Goal: Task Accomplishment & Management: Manage account settings

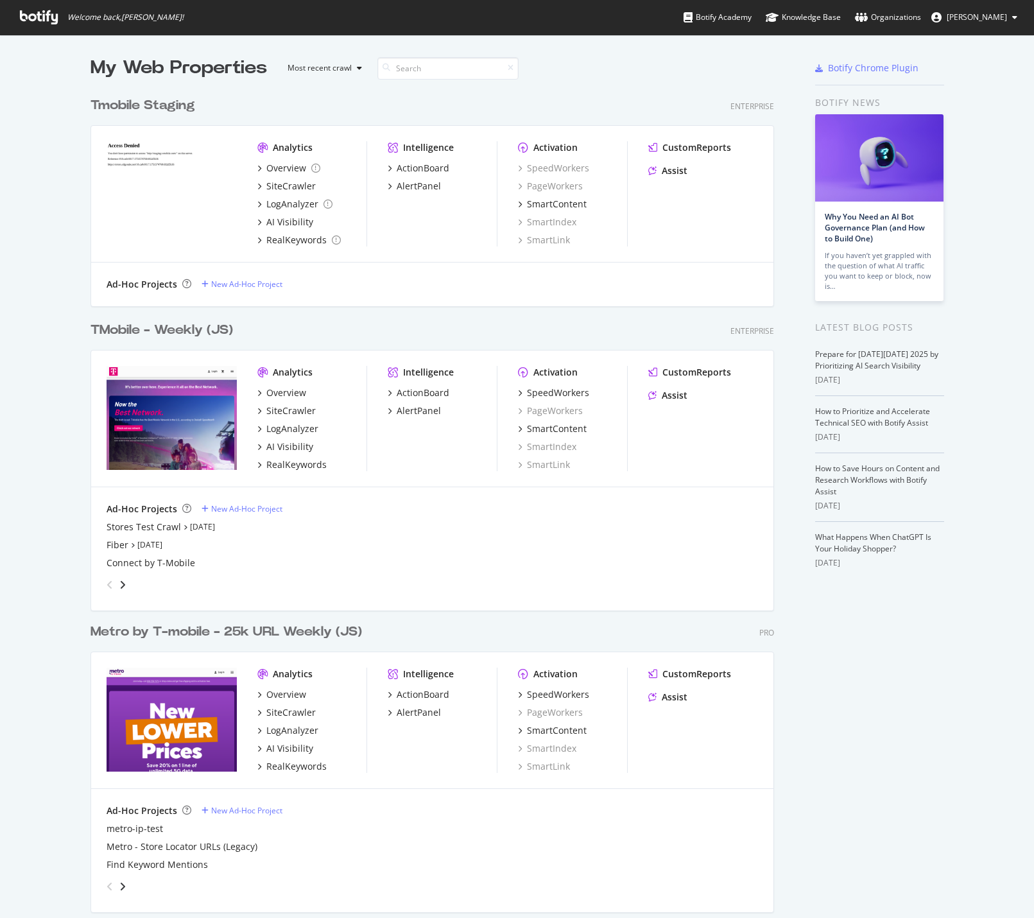
scroll to position [908, 1015]
click at [143, 333] on div "TMobile - Weekly (JS)" at bounding box center [162, 330] width 143 height 19
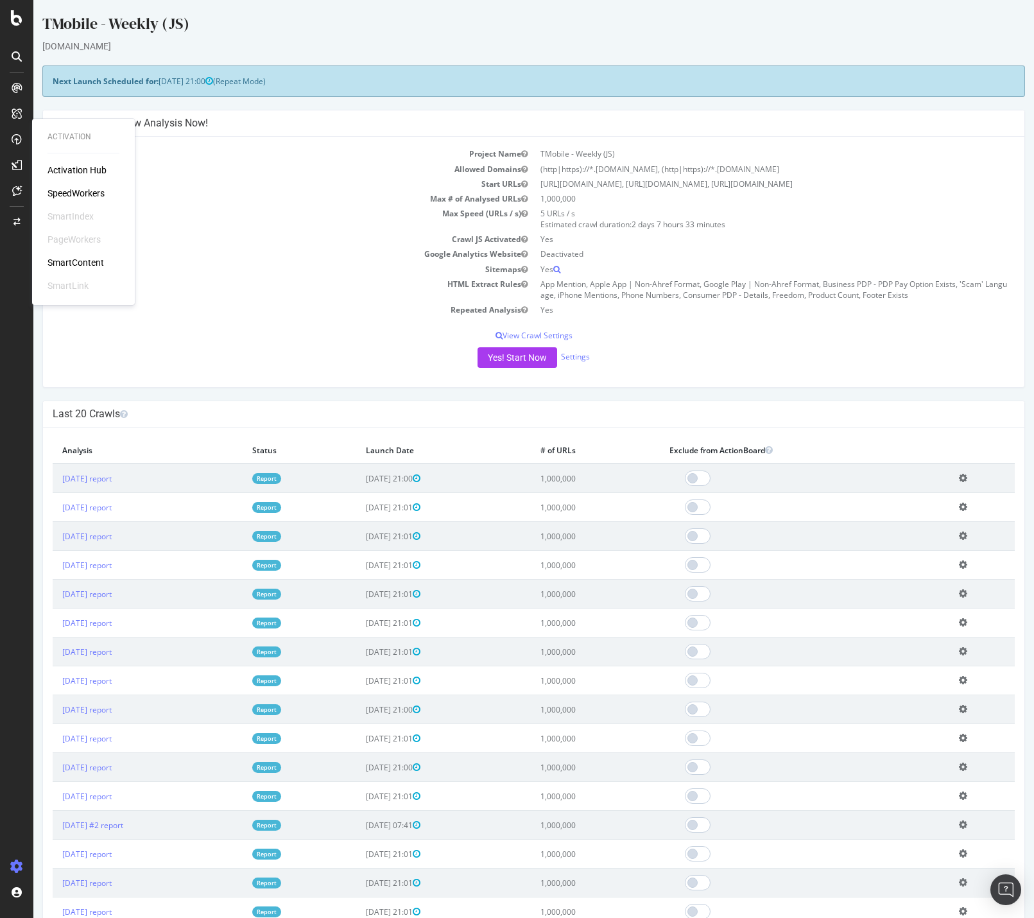
click at [73, 191] on div "SpeedWorkers" at bounding box center [76, 193] width 57 height 13
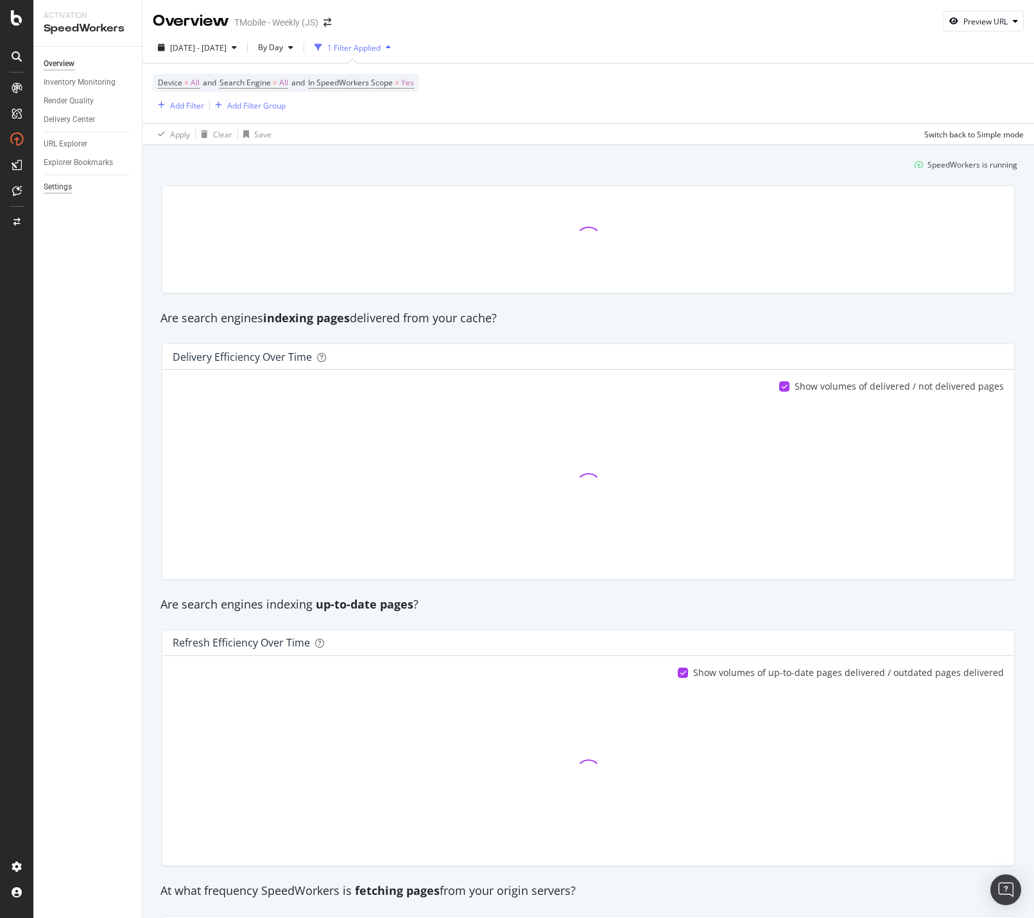
click at [70, 187] on div "Settings" at bounding box center [58, 186] width 28 height 13
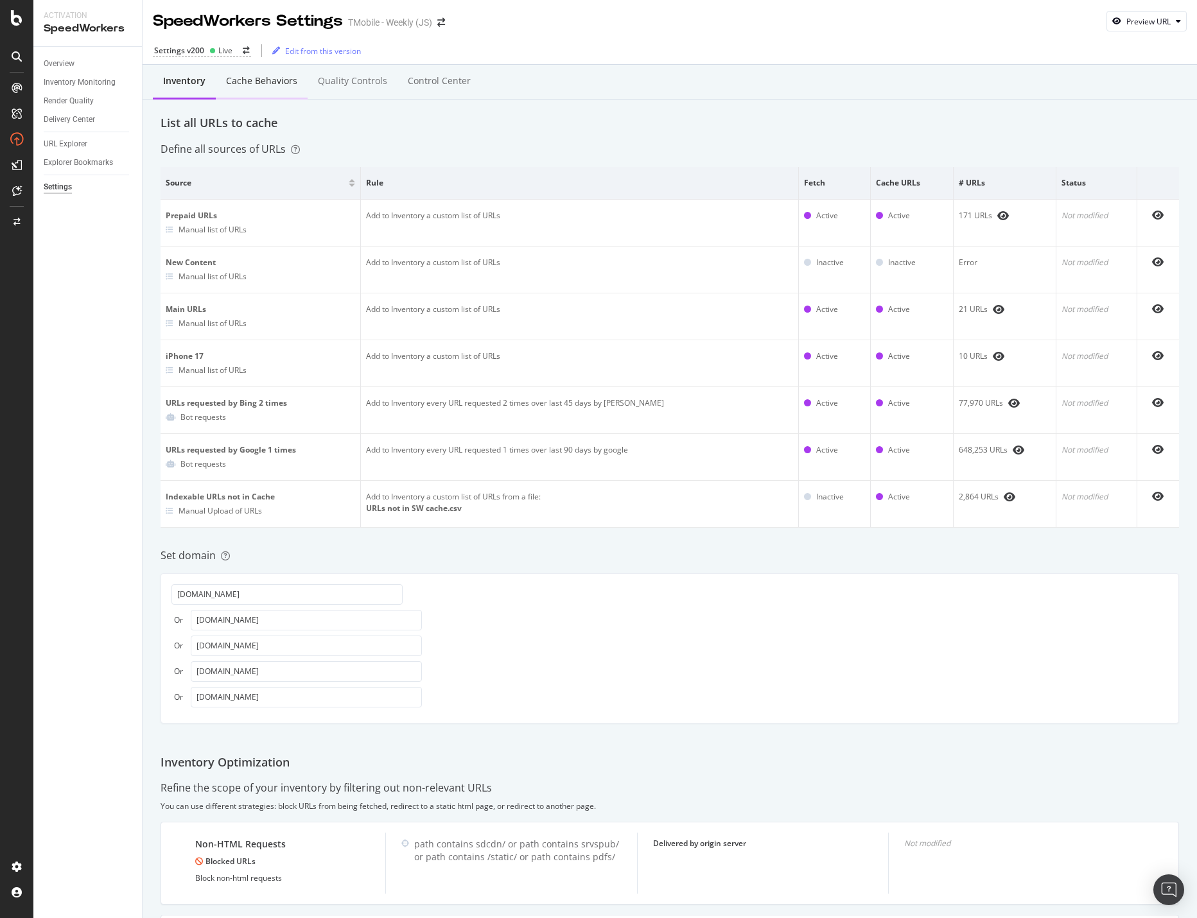
click at [267, 82] on div "Cache behaviors" at bounding box center [261, 80] width 71 height 13
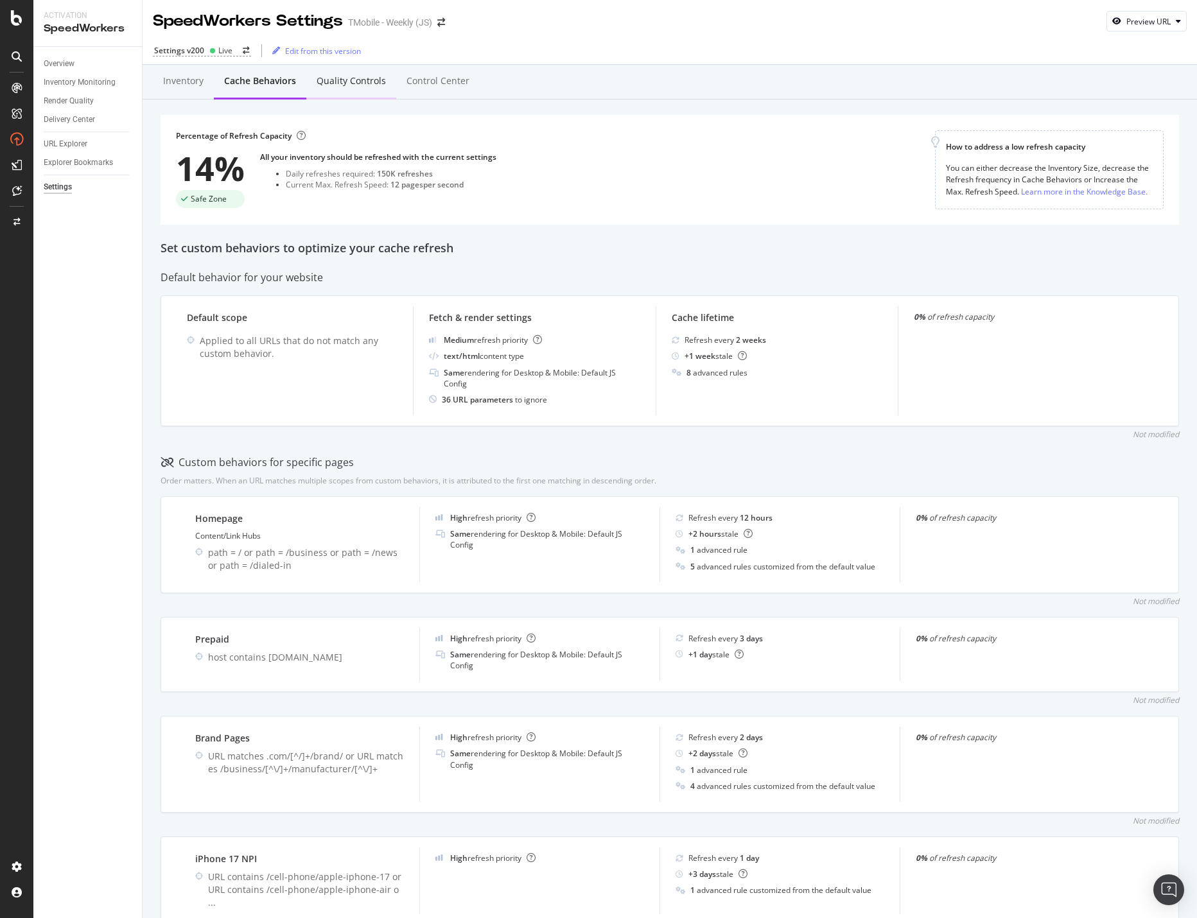
click at [353, 76] on div "Quality Controls" at bounding box center [351, 80] width 69 height 13
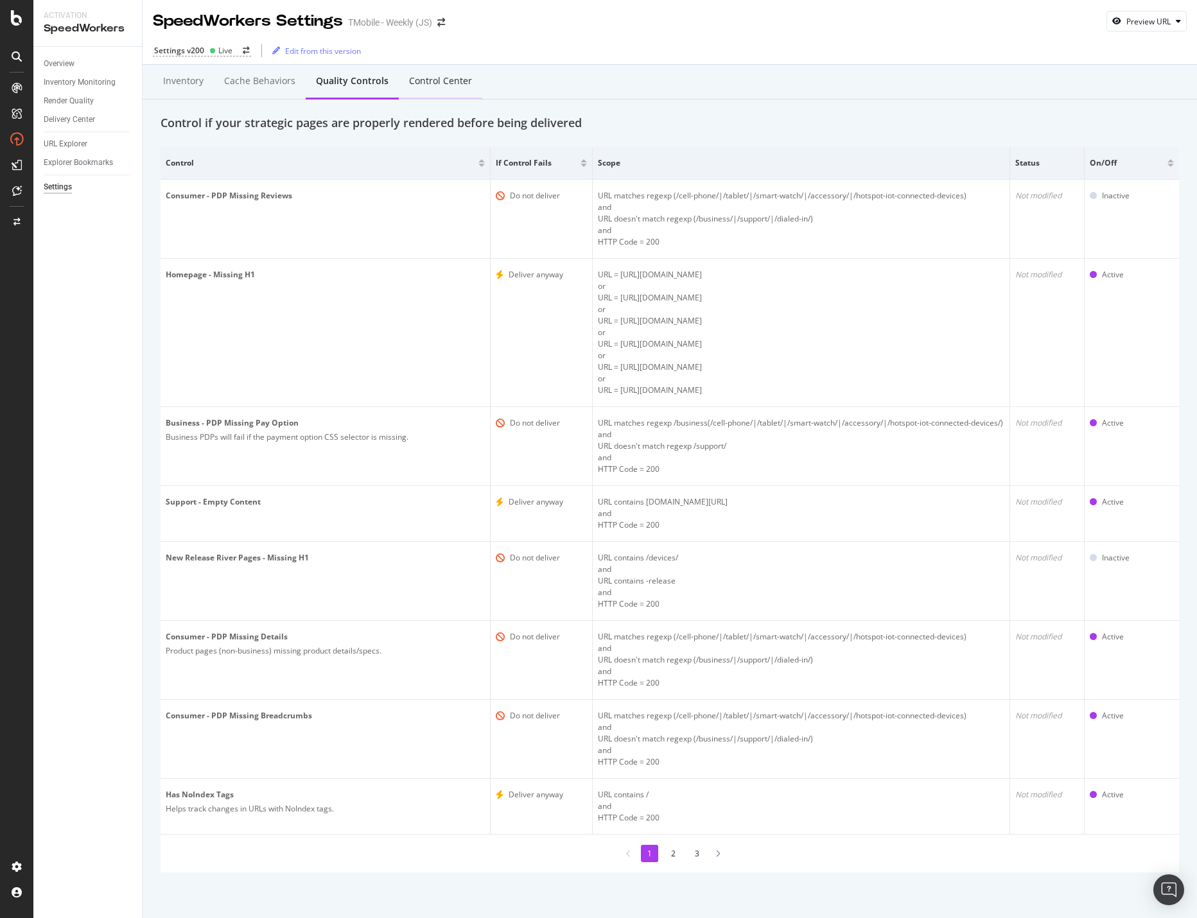
click at [442, 81] on div "Control Center" at bounding box center [440, 80] width 63 height 13
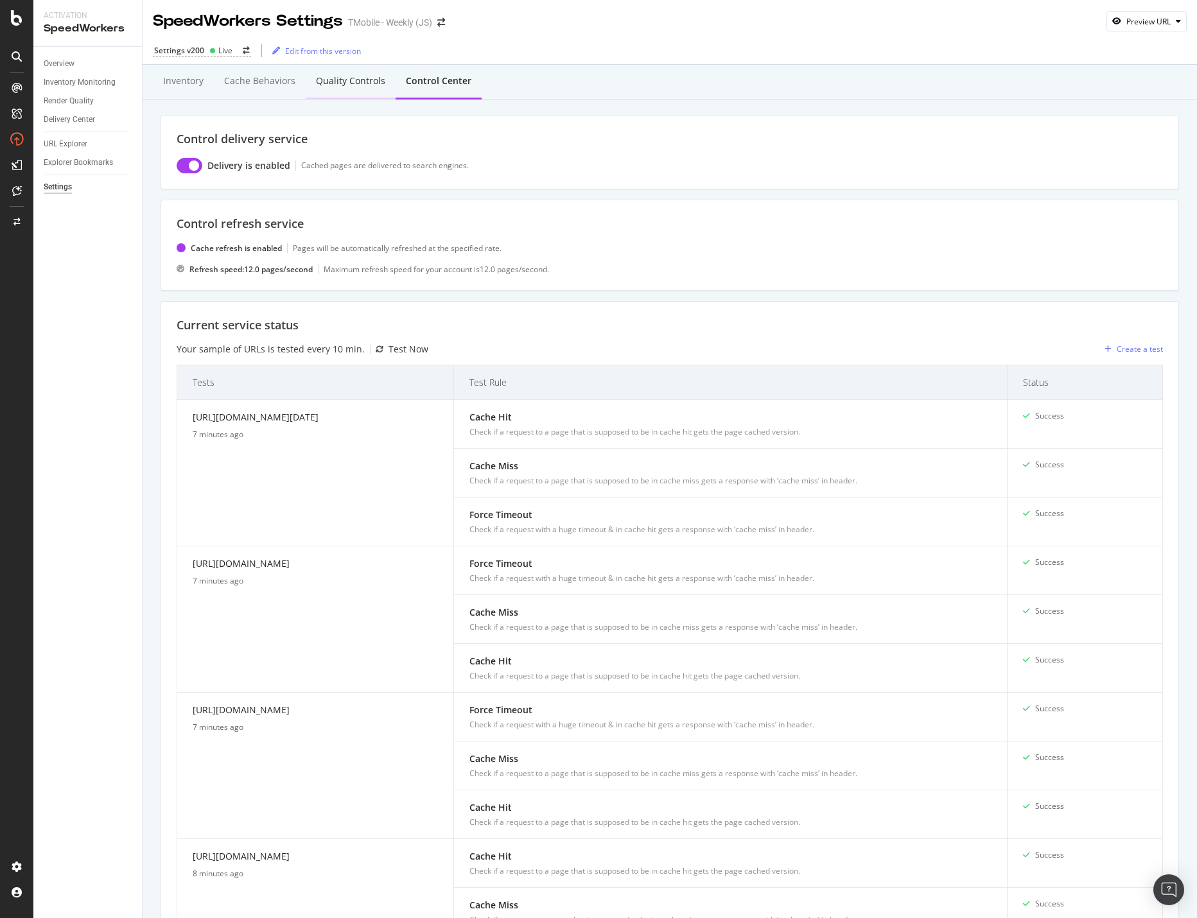
click at [335, 81] on div "Quality Controls" at bounding box center [350, 80] width 69 height 13
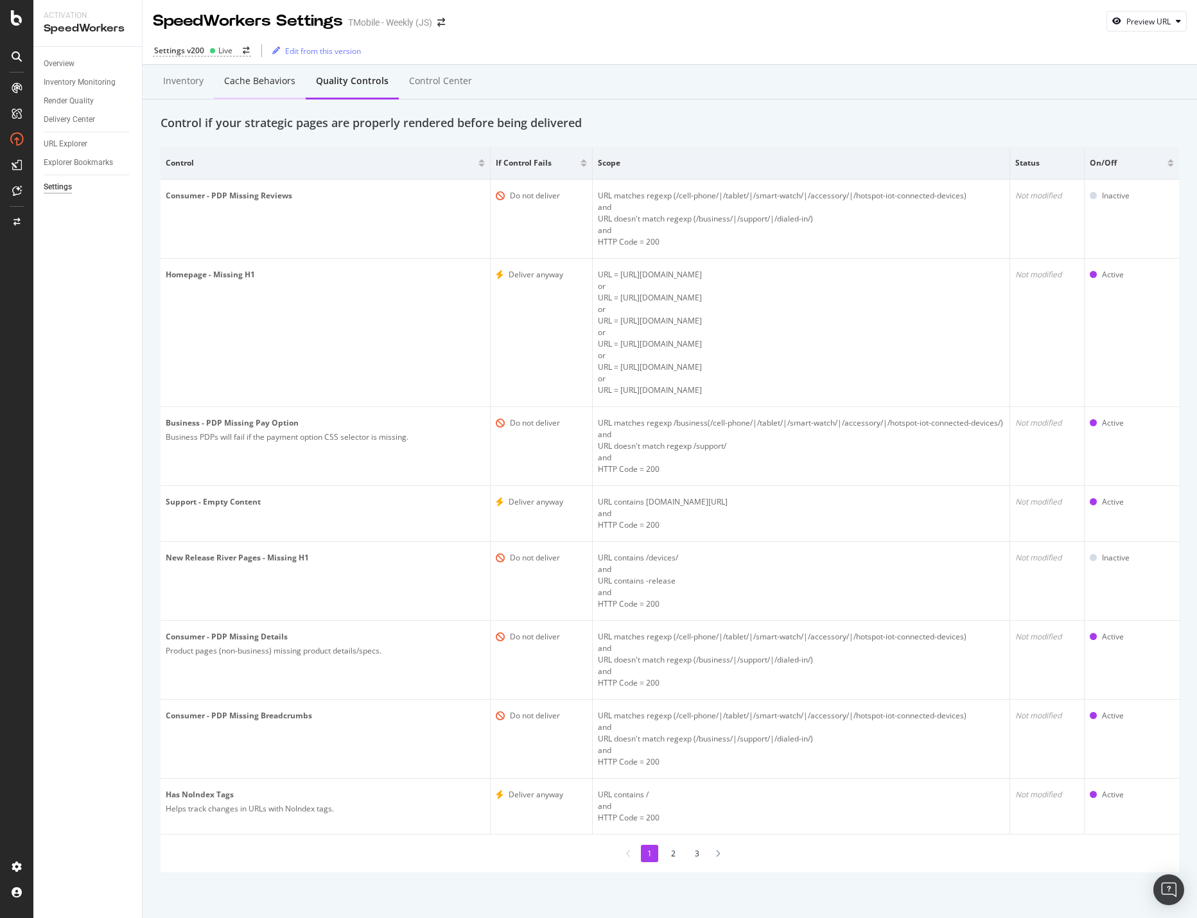
click at [261, 85] on div "Cache behaviors" at bounding box center [259, 80] width 71 height 13
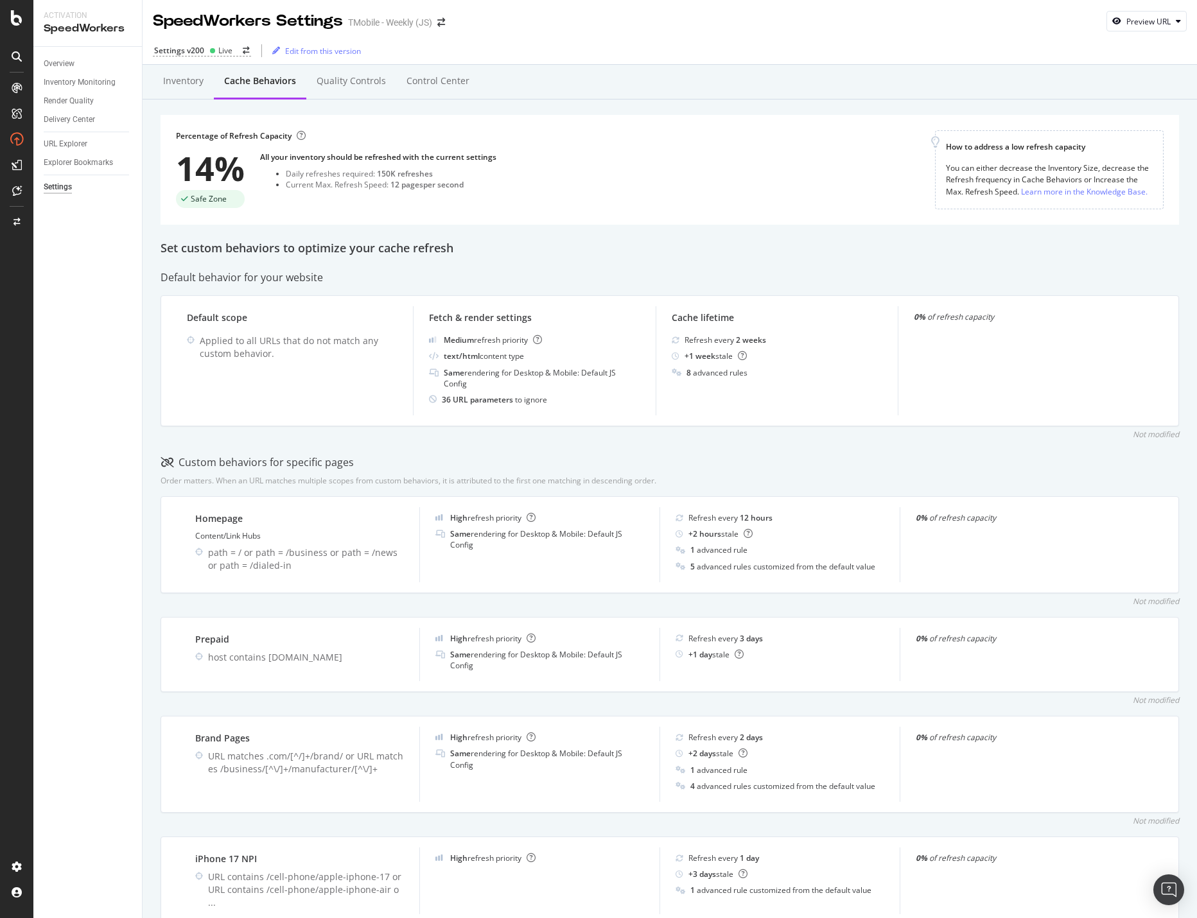
click at [177, 85] on div "Inventory" at bounding box center [183, 80] width 40 height 13
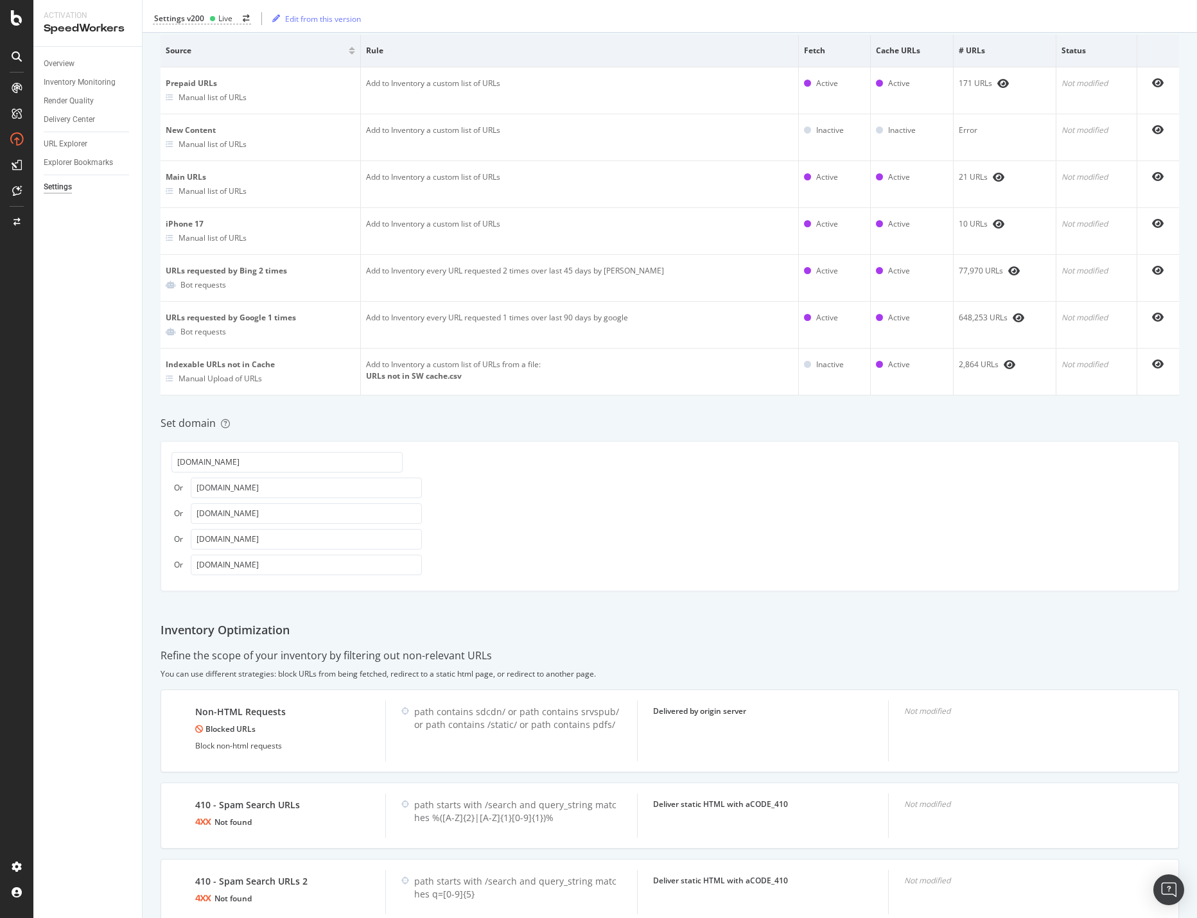
scroll to position [300, 0]
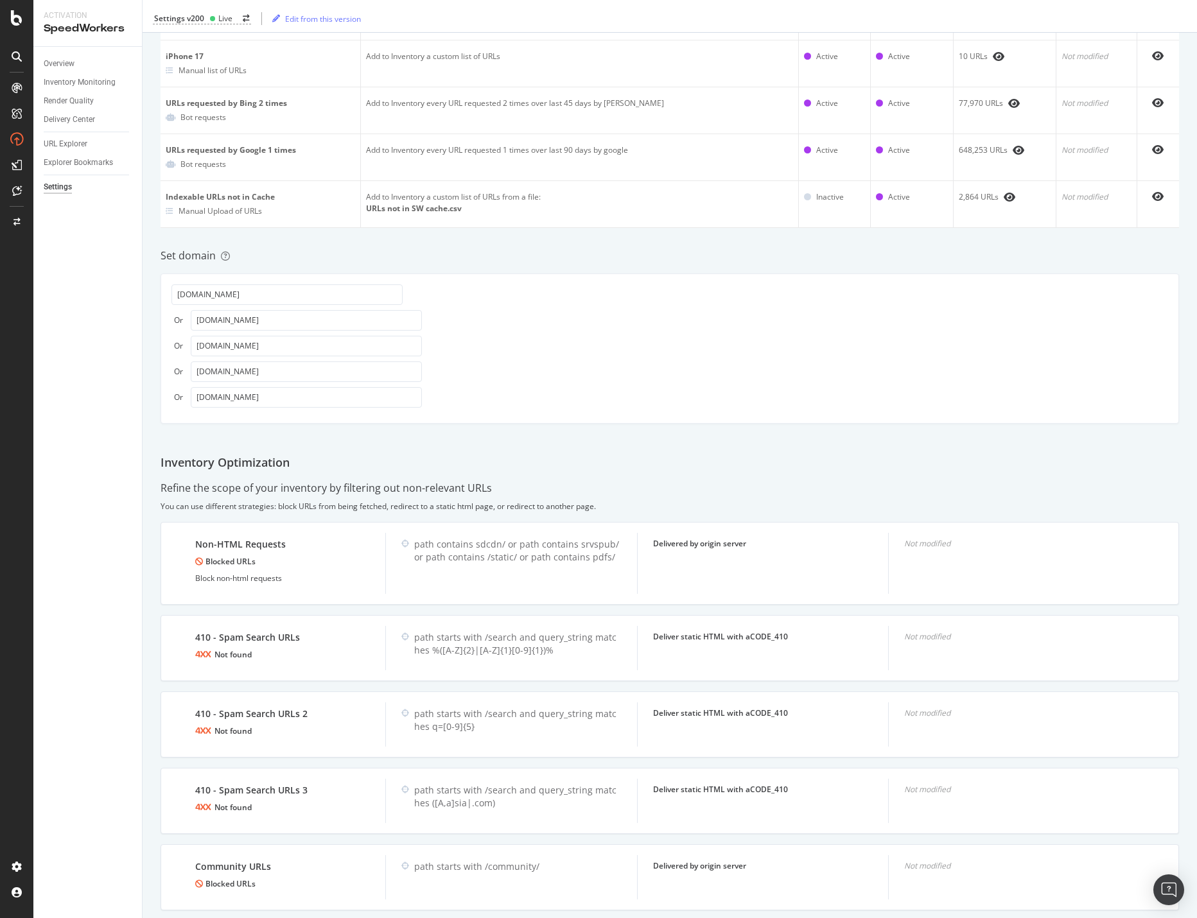
click at [78, 315] on div "Overview Inventory Monitoring Render Quality Delivery Center URL Explorer Explo…" at bounding box center [87, 482] width 108 height 871
